Goal: Task Accomplishment & Management: Use online tool/utility

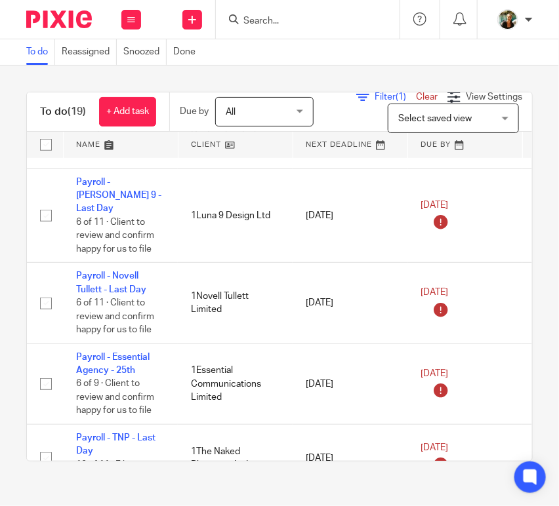
scroll to position [184, 0]
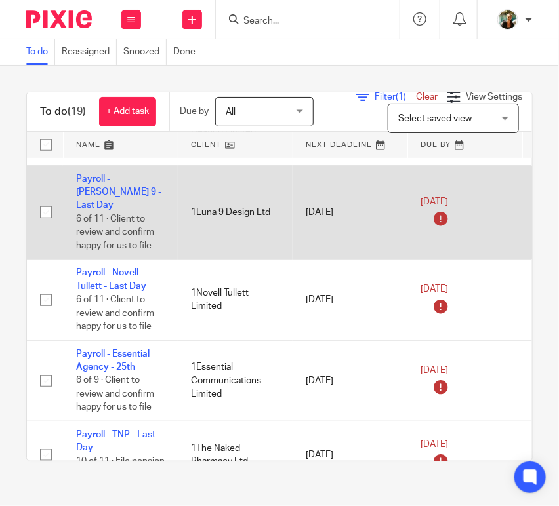
click at [100, 185] on td "Payroll - [PERSON_NAME] 9 - Last Day 6 of 11 · Client to review and confirm hap…" at bounding box center [120, 212] width 115 height 94
click at [108, 182] on link "Payroll - [PERSON_NAME] 9 - Last Day" at bounding box center [118, 192] width 85 height 36
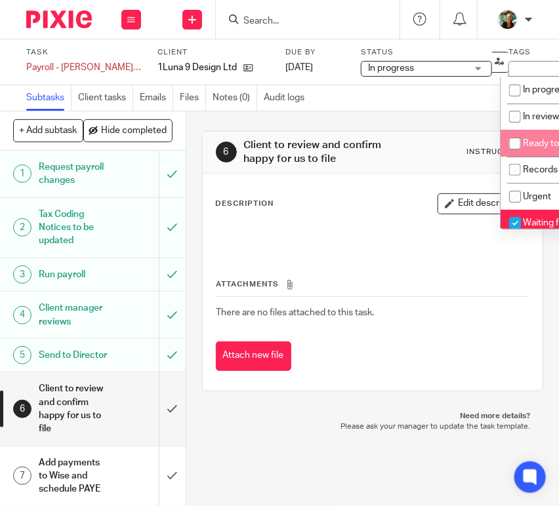
click at [516, 139] on input "checkbox" at bounding box center [514, 143] width 25 height 25
checkbox input "true"
click at [524, 224] on input "checkbox" at bounding box center [514, 223] width 25 height 25
checkbox input "false"
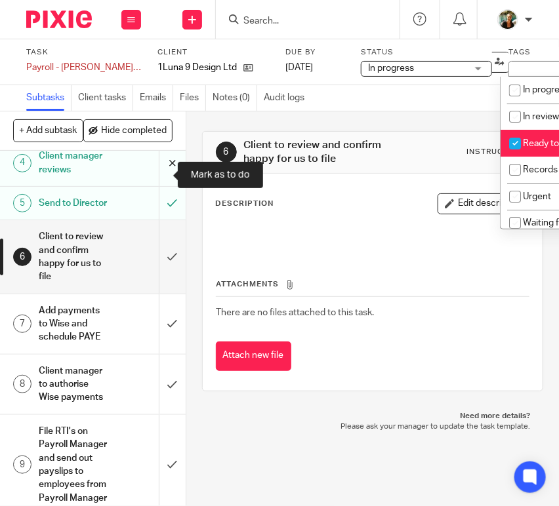
scroll to position [166, 0]
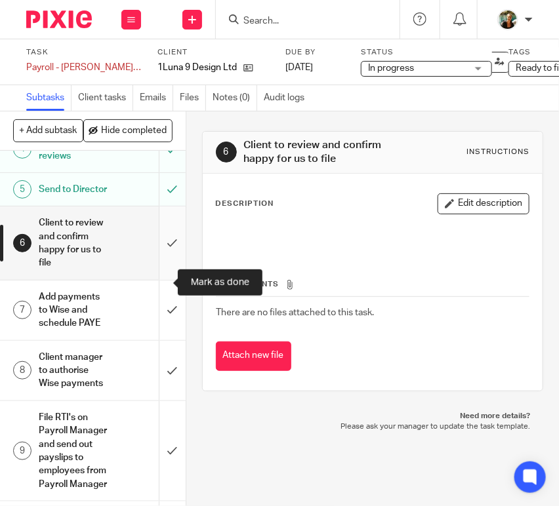
click at [157, 279] on input "submit" at bounding box center [93, 243] width 186 height 73
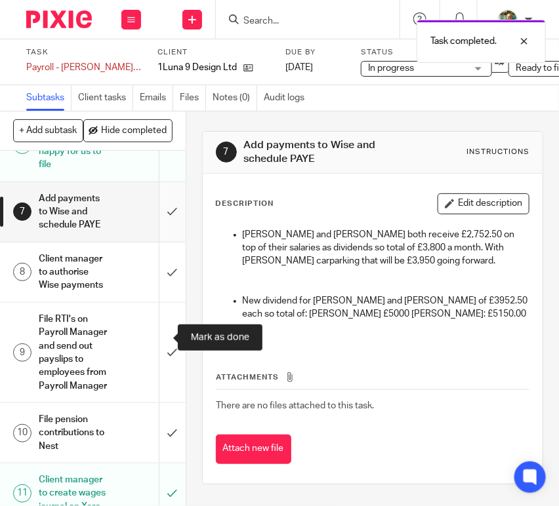
scroll to position [265, 0]
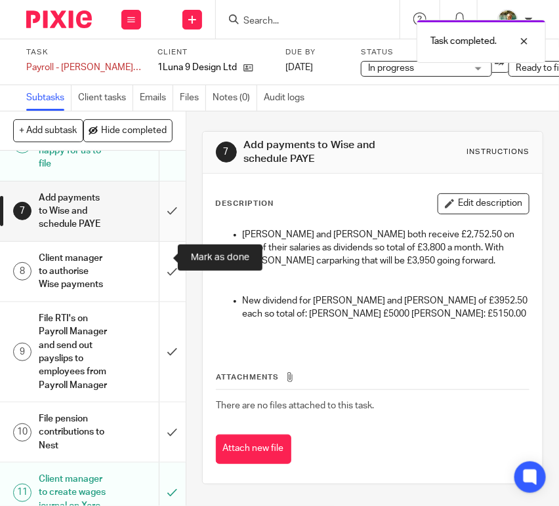
click at [159, 241] on input "submit" at bounding box center [93, 212] width 186 height 60
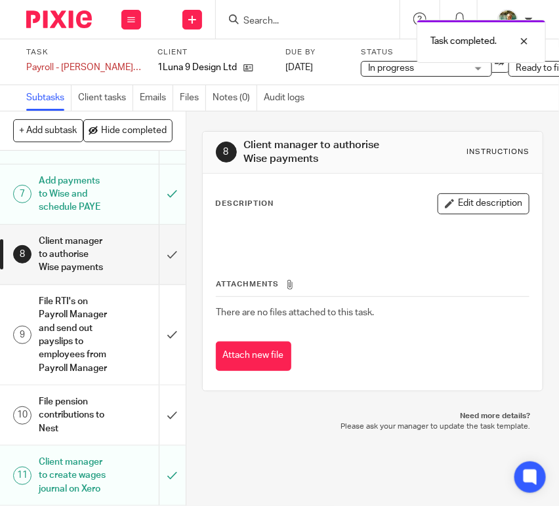
scroll to position [426, 0]
click at [165, 225] on input "submit" at bounding box center [93, 255] width 186 height 60
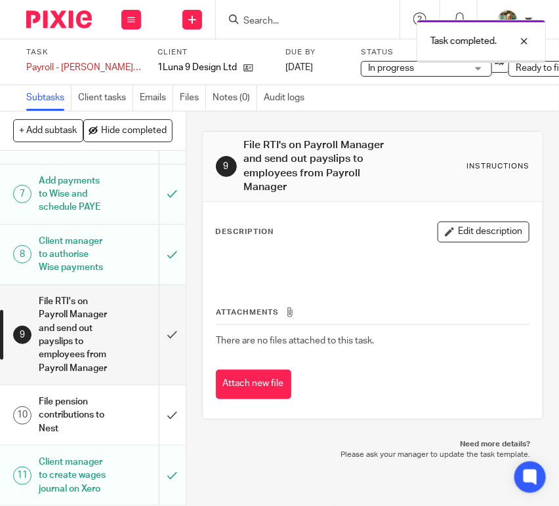
scroll to position [426, 0]
click at [155, 293] on input "submit" at bounding box center [93, 335] width 186 height 100
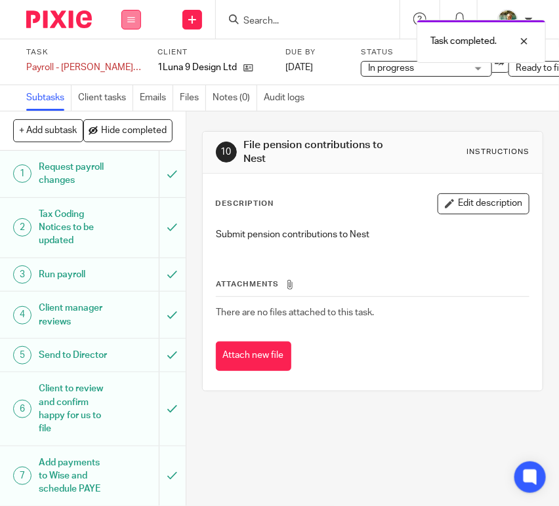
click at [131, 17] on icon at bounding box center [131, 20] width 8 height 8
click at [132, 56] on link "Work" at bounding box center [124, 60] width 23 height 9
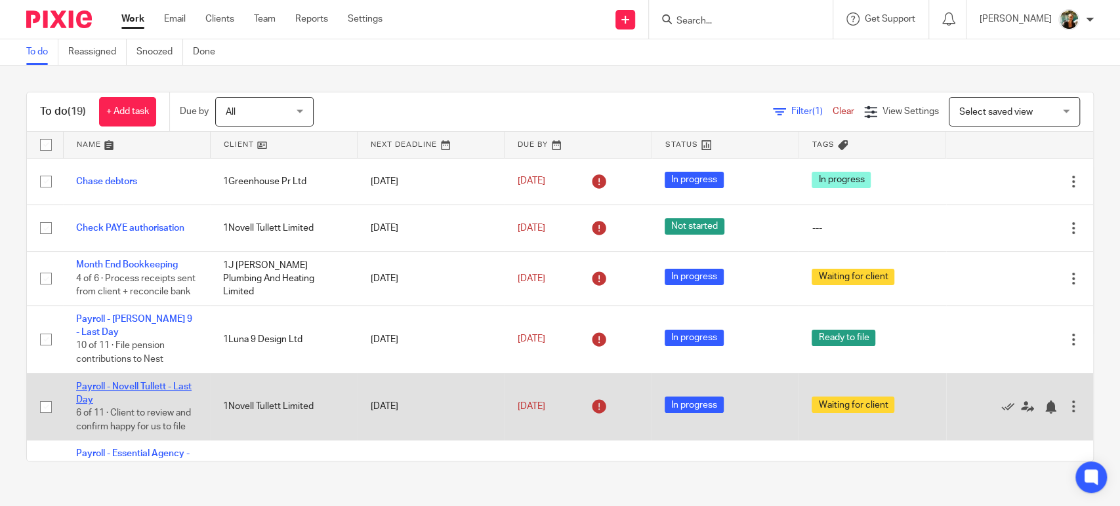
click at [146, 387] on link "Payroll - Novell Tullett - Last Day" at bounding box center [133, 393] width 115 height 22
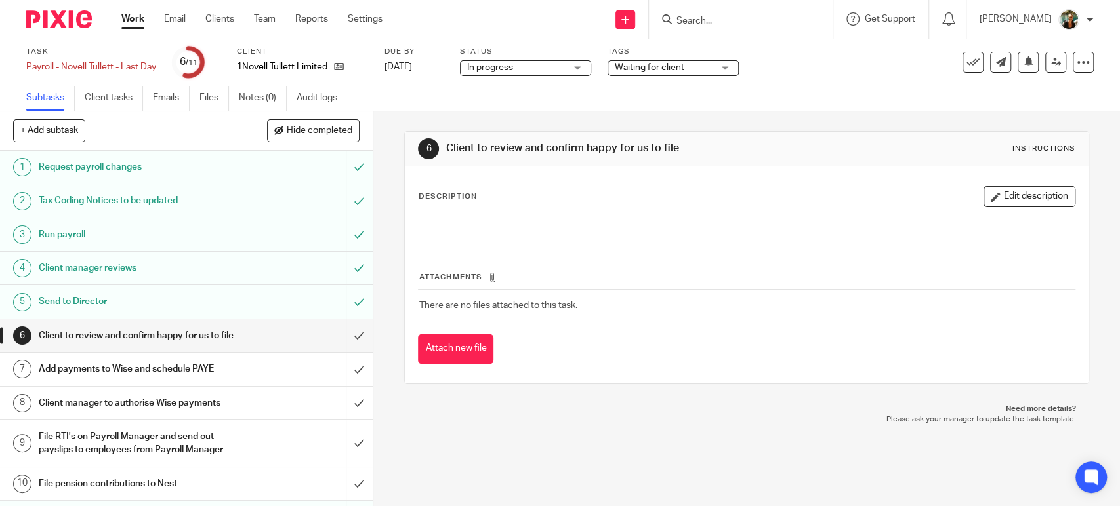
click at [666, 67] on span "Waiting for client" at bounding box center [650, 67] width 70 height 9
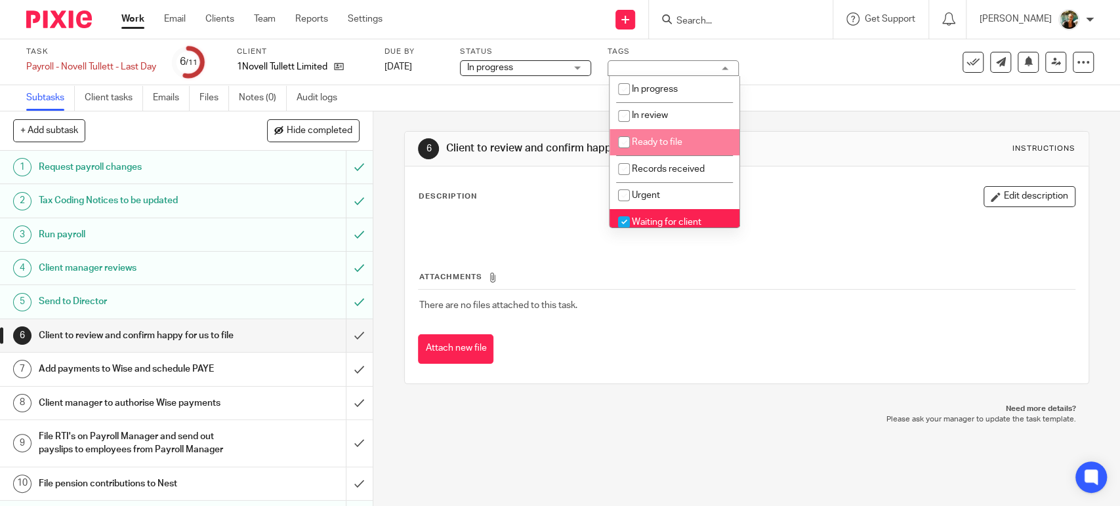
click at [662, 140] on span "Ready to file" at bounding box center [657, 142] width 51 height 9
checkbox input "true"
click at [670, 213] on li "Waiting for client" at bounding box center [674, 222] width 130 height 27
checkbox input "false"
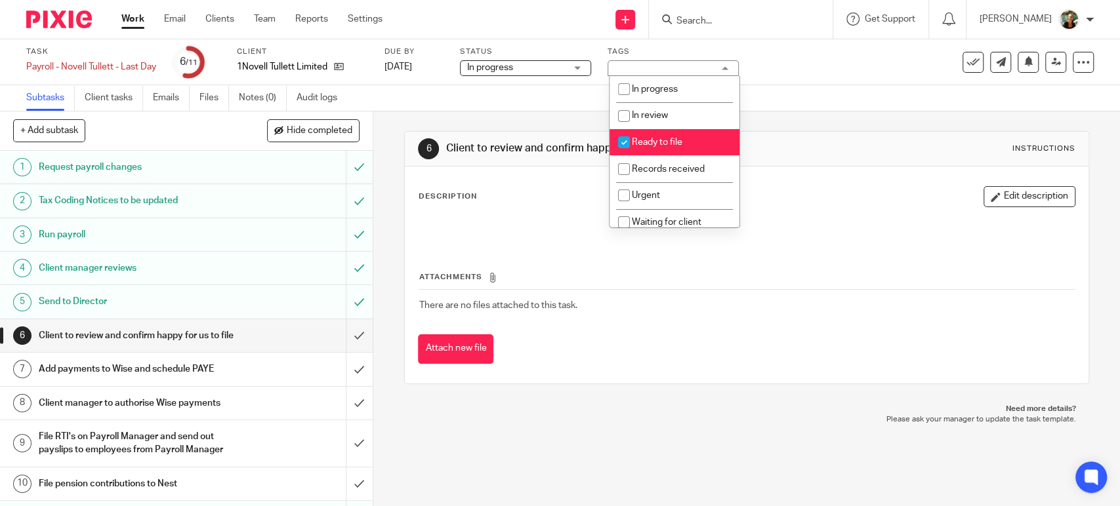
scroll to position [68, 0]
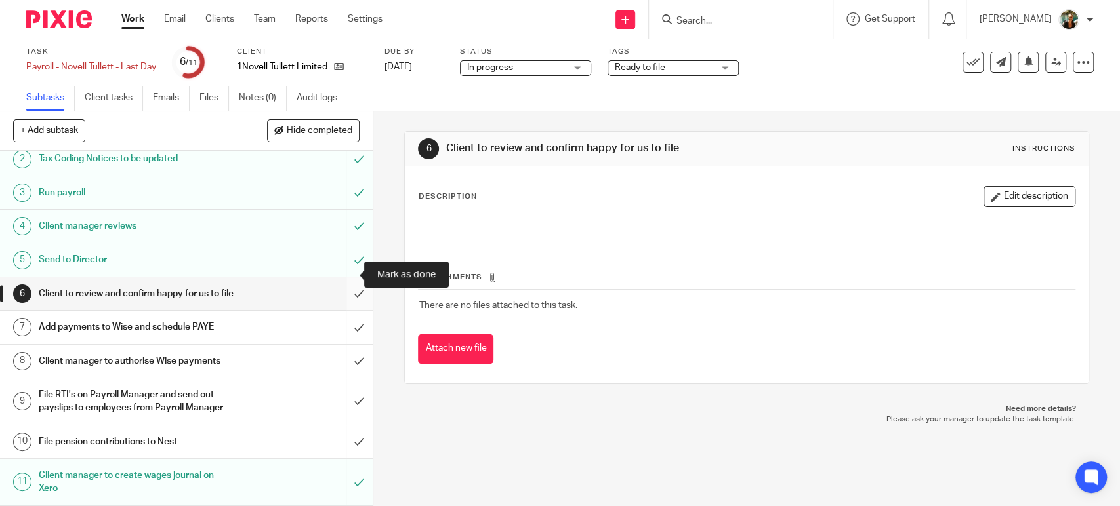
click at [341, 277] on input "submit" at bounding box center [186, 293] width 373 height 33
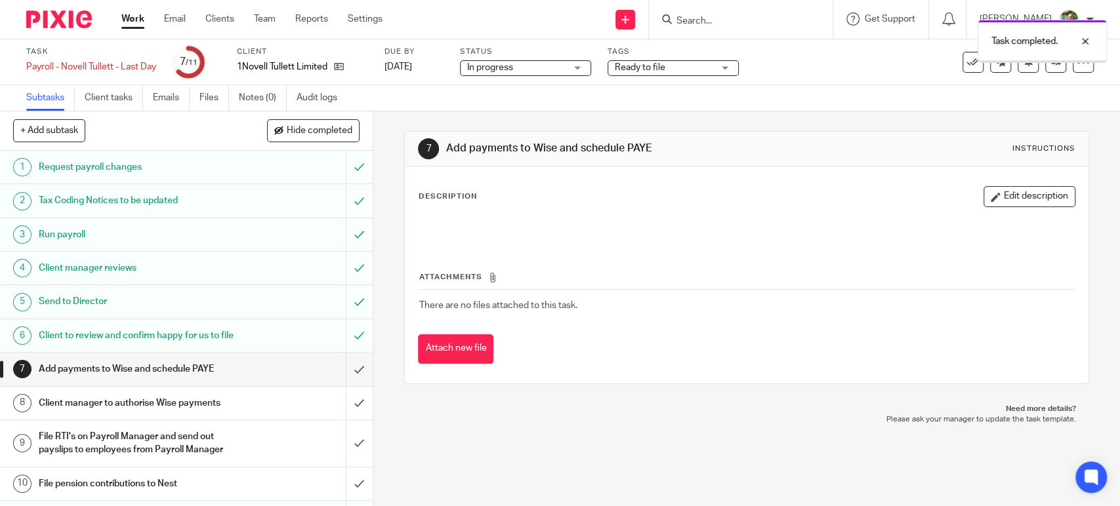
scroll to position [68, 0]
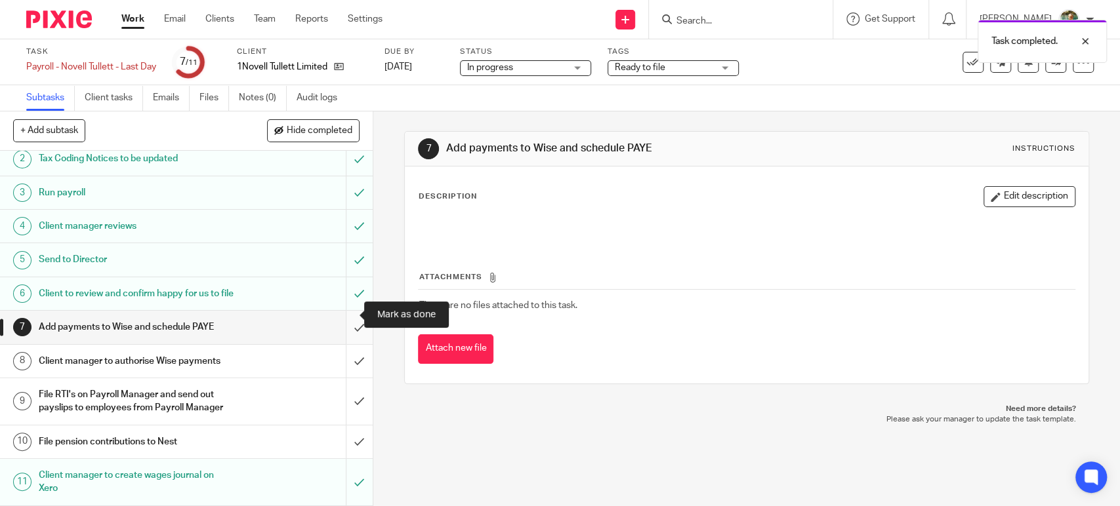
click at [346, 319] on input "submit" at bounding box center [186, 327] width 373 height 33
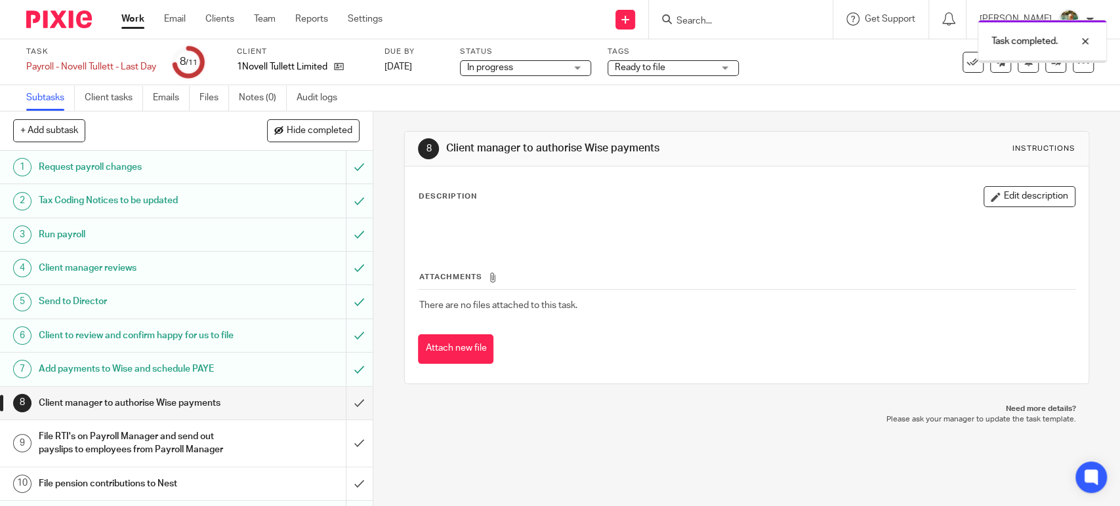
scroll to position [68, 0]
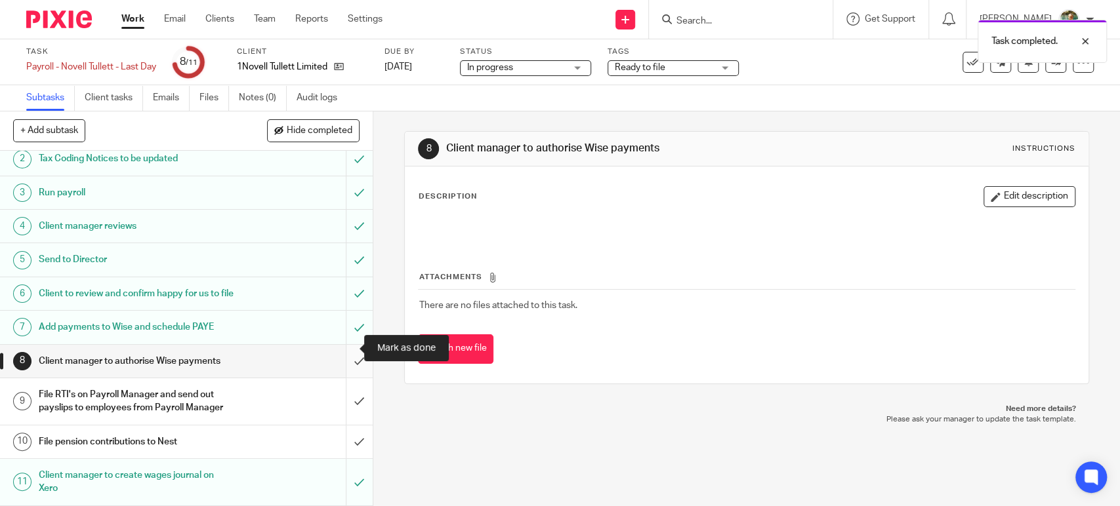
click at [346, 356] on input "submit" at bounding box center [186, 361] width 373 height 33
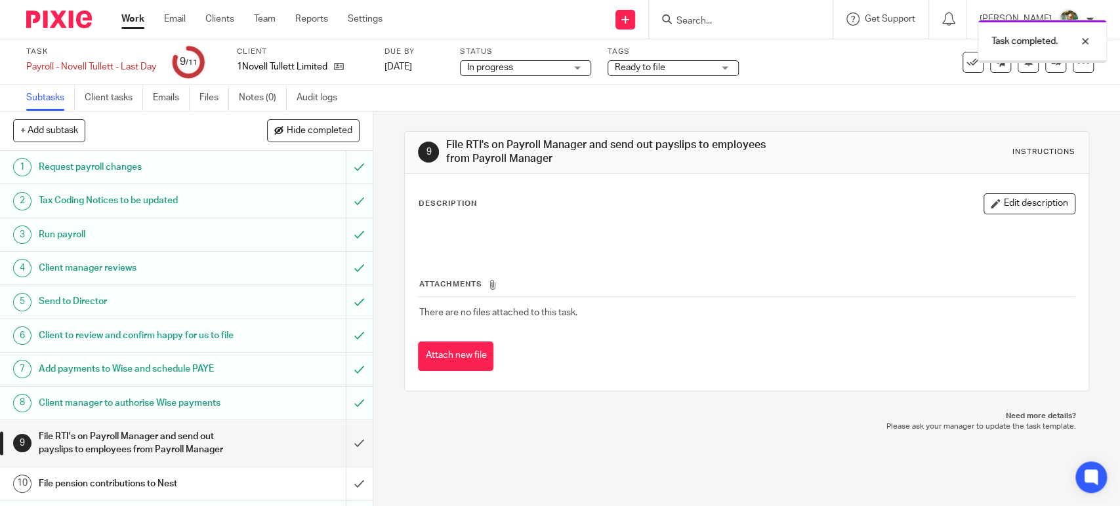
scroll to position [68, 0]
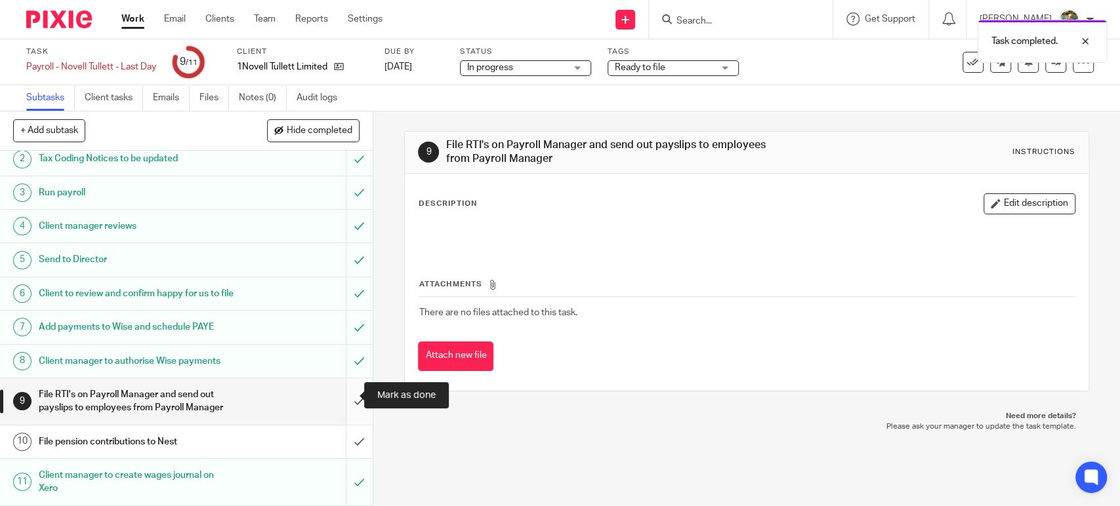
click at [346, 392] on input "submit" at bounding box center [186, 401] width 373 height 47
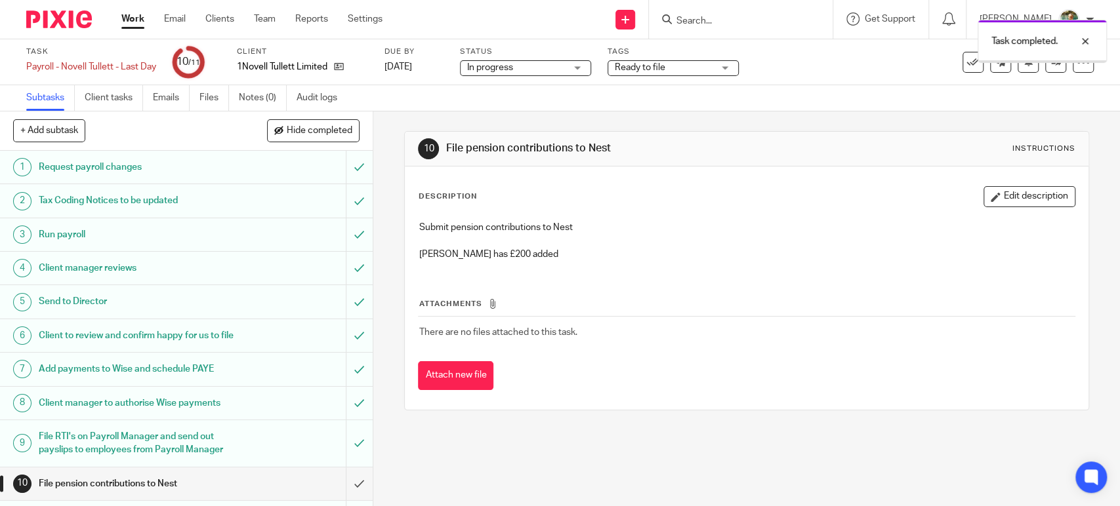
scroll to position [68, 0]
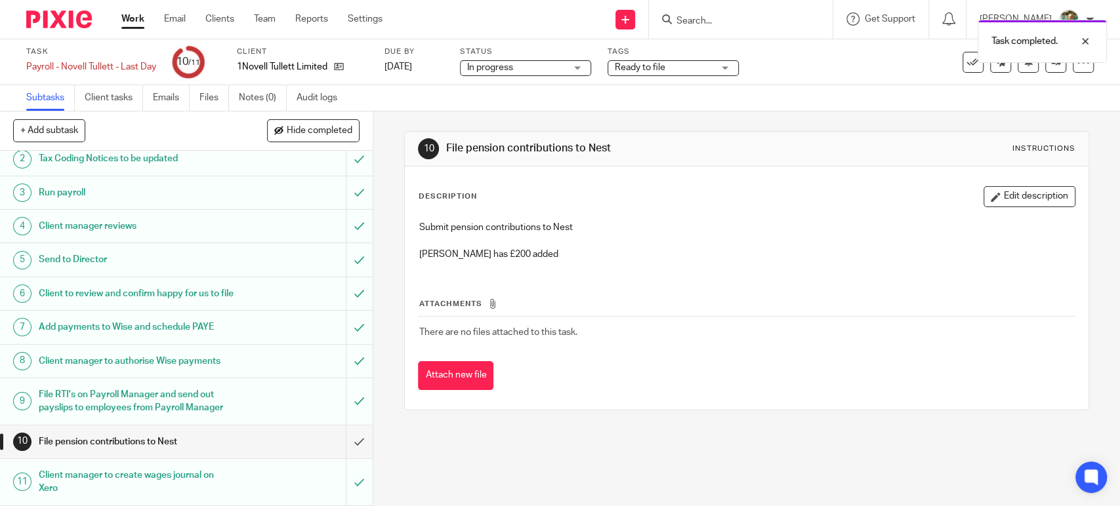
click at [132, 30] on div "Work Email Clients Team Reports Settings Work Email Clients Team Reports Settin…" at bounding box center [255, 19] width 294 height 39
click at [132, 22] on link "Work" at bounding box center [132, 18] width 23 height 13
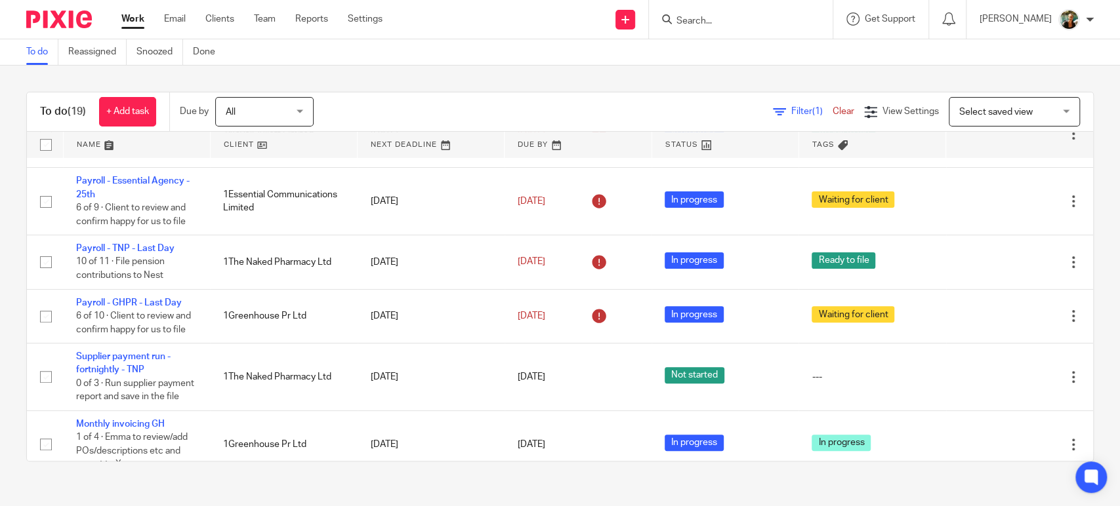
scroll to position [274, 0]
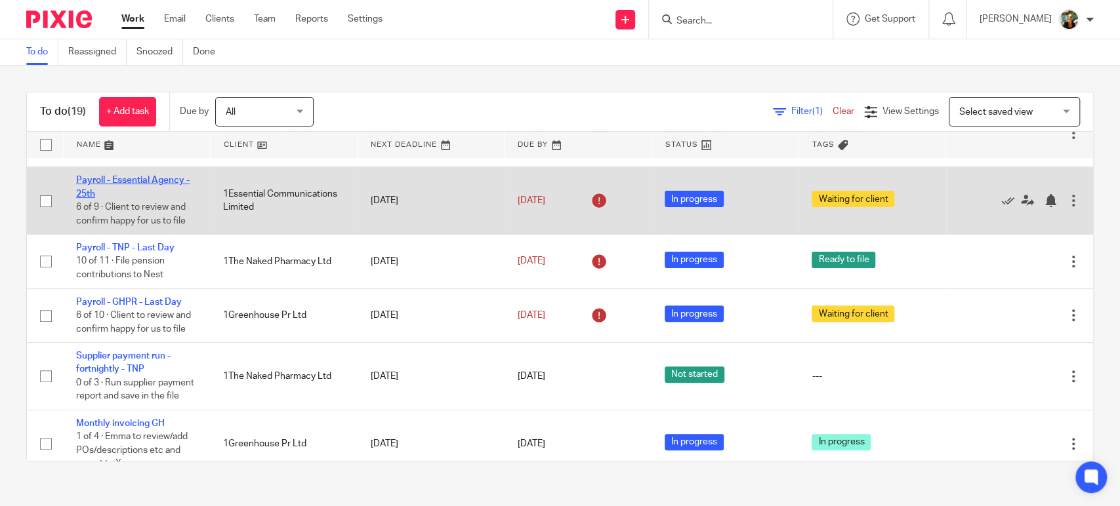
click at [164, 184] on link "Payroll - Essential Agency - 25th" at bounding box center [132, 187] width 113 height 22
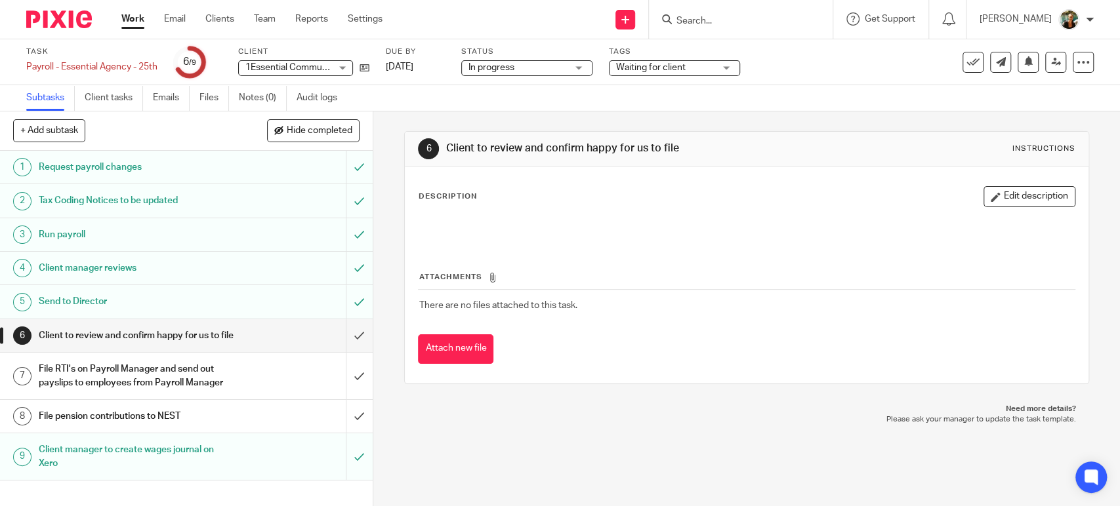
click at [644, 60] on div "Waiting for client" at bounding box center [674, 68] width 131 height 16
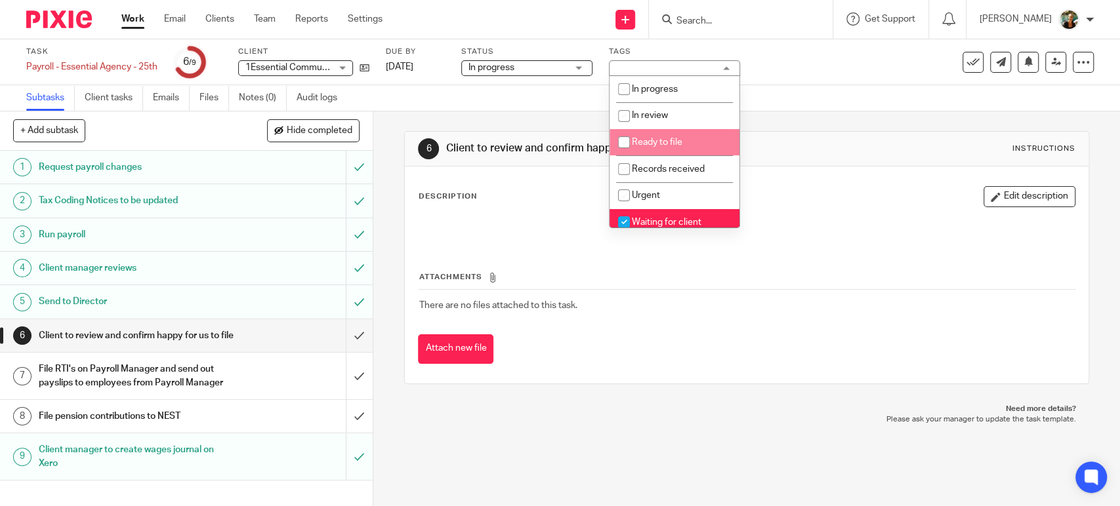
click at [648, 130] on li "Ready to file" at bounding box center [674, 142] width 130 height 27
checkbox input "true"
click at [645, 225] on span "Waiting for client" at bounding box center [667, 222] width 70 height 9
checkbox input "false"
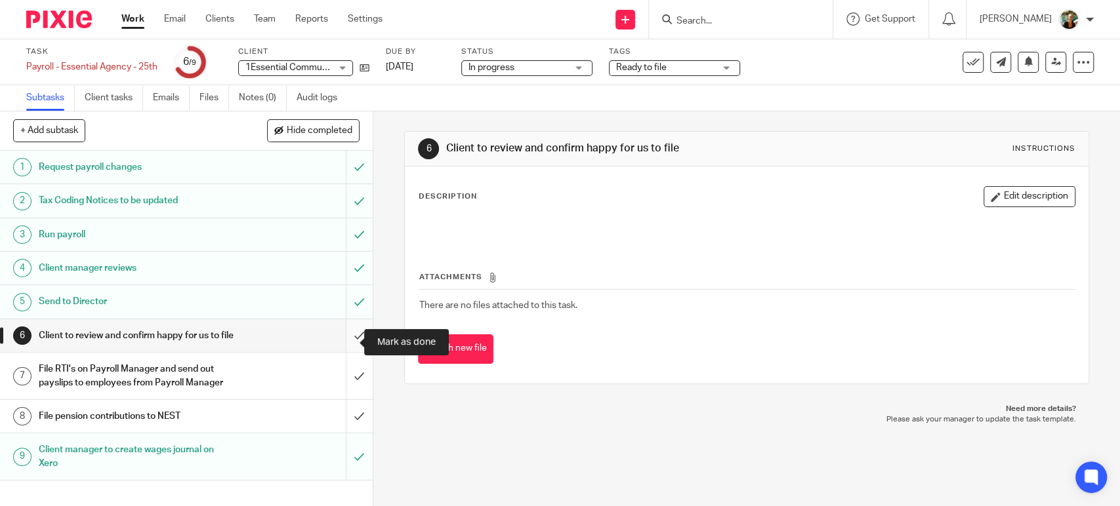
click at [340, 342] on input "submit" at bounding box center [186, 335] width 373 height 33
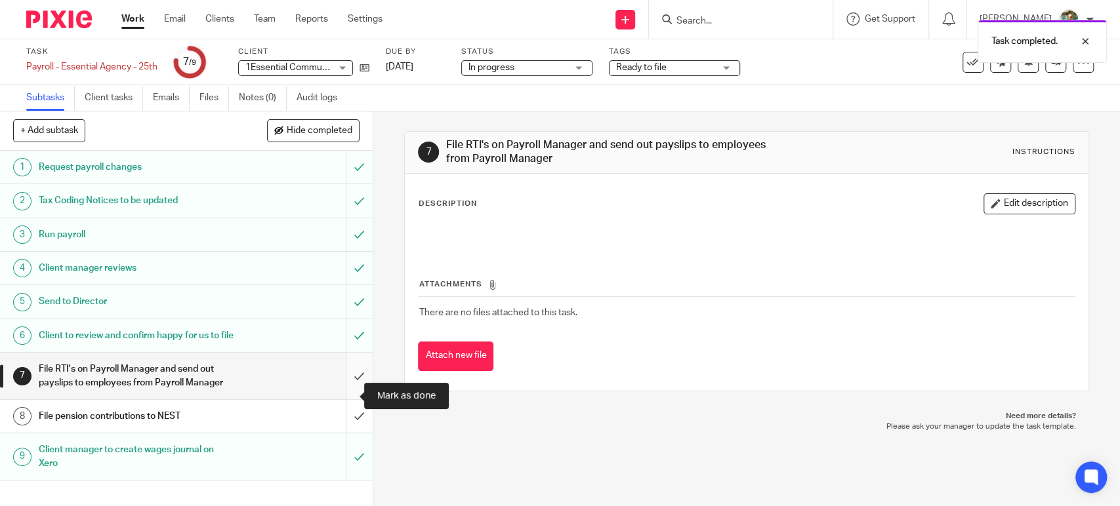
click at [344, 389] on input "submit" at bounding box center [186, 376] width 373 height 47
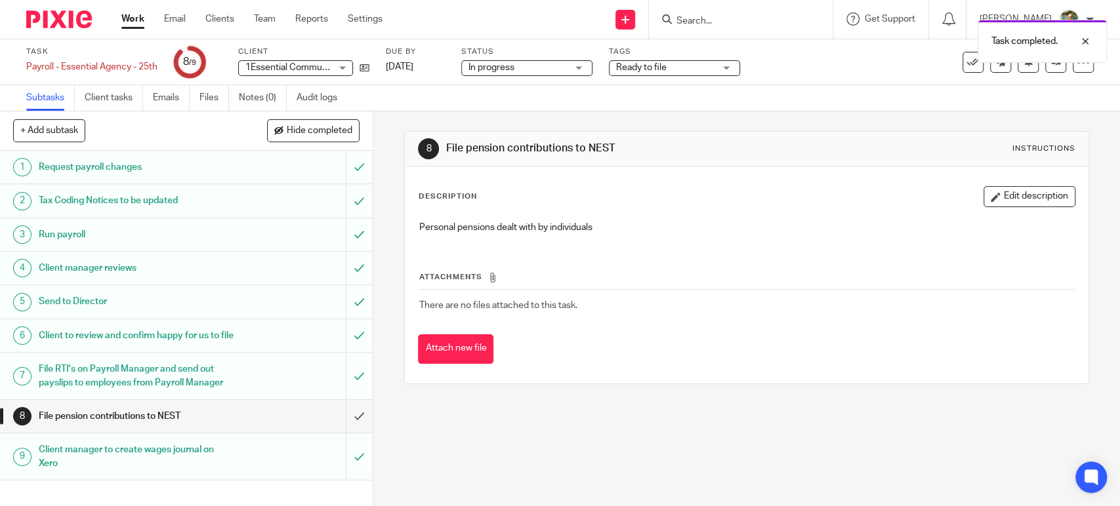
click at [143, 20] on link "Work" at bounding box center [132, 18] width 23 height 13
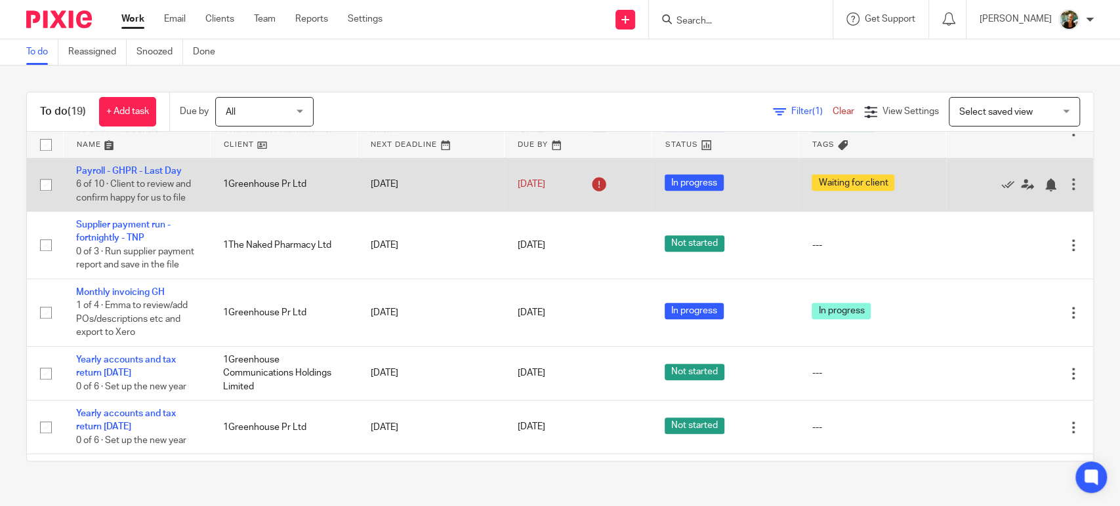
scroll to position [405, 0]
